Goal: Navigation & Orientation: Find specific page/section

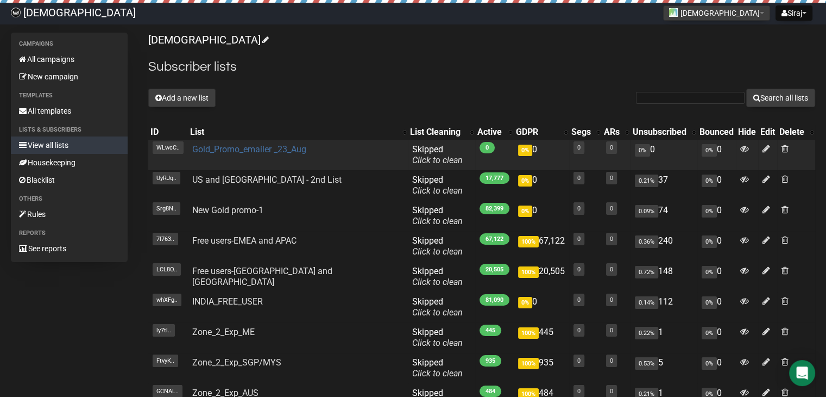
click at [272, 148] on link "Gold_Promo_emailer _23_Aug" at bounding box center [249, 149] width 114 height 10
click at [218, 148] on link "Gold_Promo_emailer _23_Aug" at bounding box center [249, 149] width 114 height 10
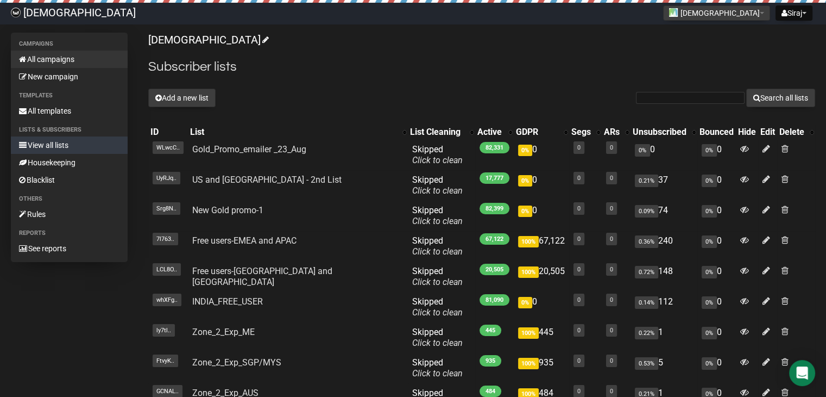
click at [78, 64] on link "All campaigns" at bounding box center [69, 59] width 117 height 17
